Goal: Navigation & Orientation: Find specific page/section

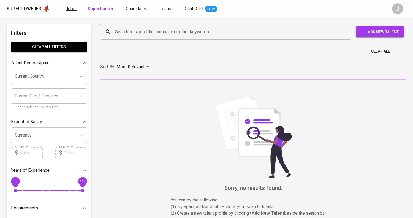
click at [74, 9] on link "Jobs" at bounding box center [71, 9] width 11 height 7
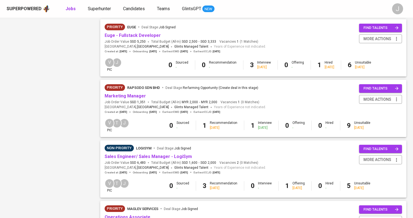
scroll to position [441, 0]
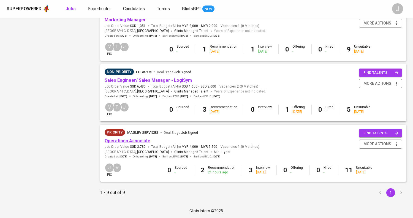
click at [129, 141] on link "Operations Associate" at bounding box center [128, 140] width 46 height 5
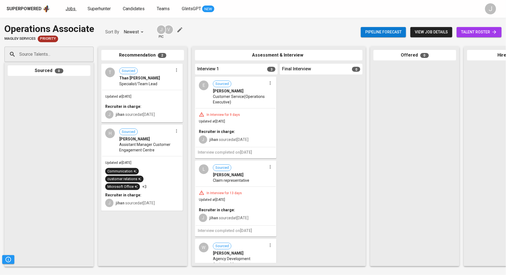
click at [69, 8] on span "Jobs" at bounding box center [71, 8] width 10 height 5
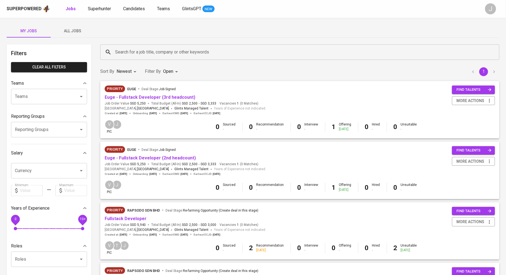
click at [229, 26] on div "My Jobs All Jobs" at bounding box center [253, 30] width 493 height 13
